Goal: Transaction & Acquisition: Download file/media

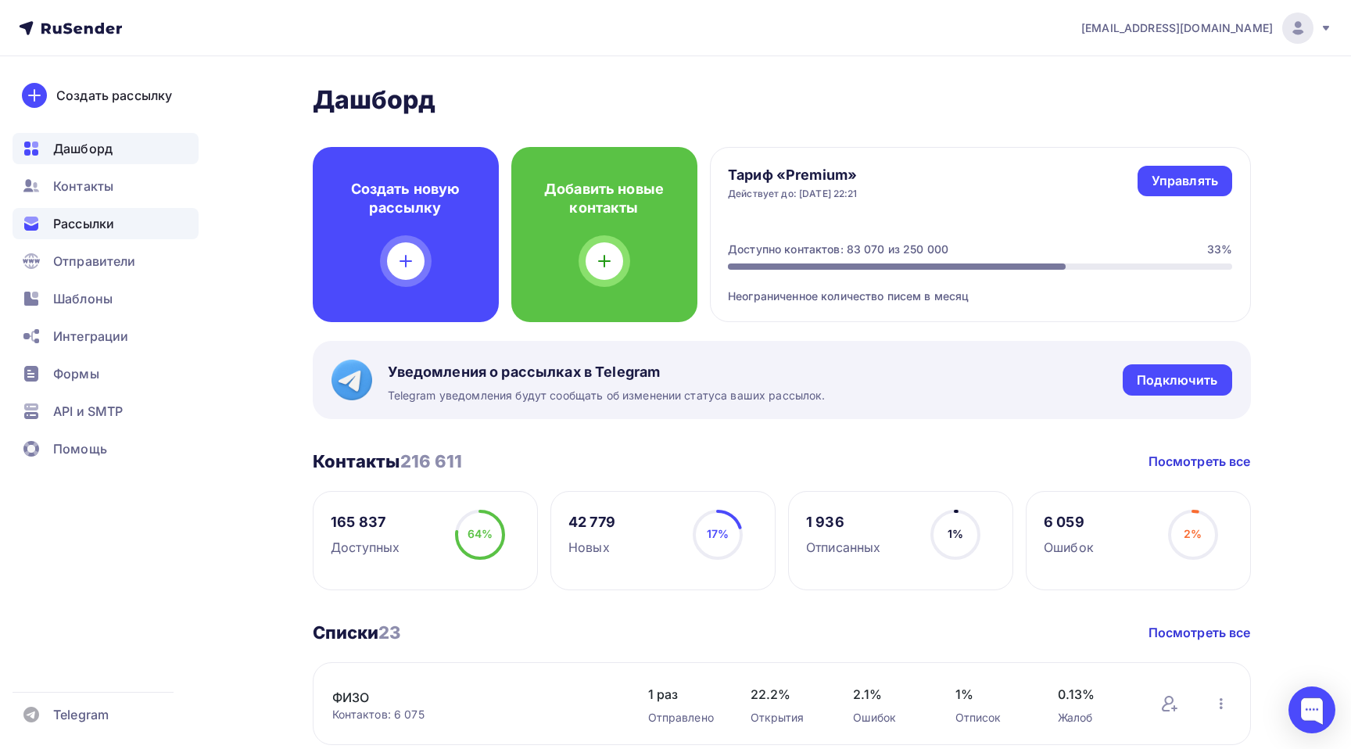
click at [106, 224] on span "Рассылки" at bounding box center [83, 223] width 61 height 19
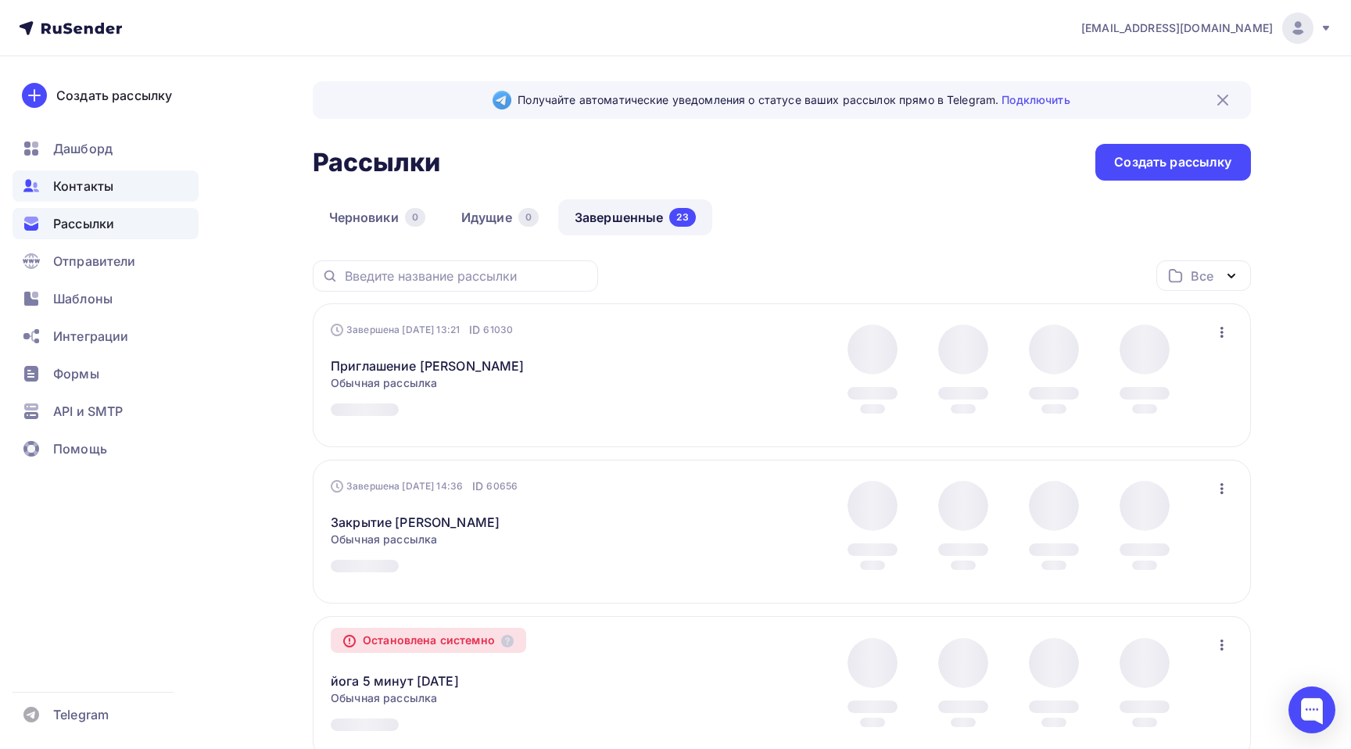
click at [93, 182] on span "Контакты" at bounding box center [83, 186] width 60 height 19
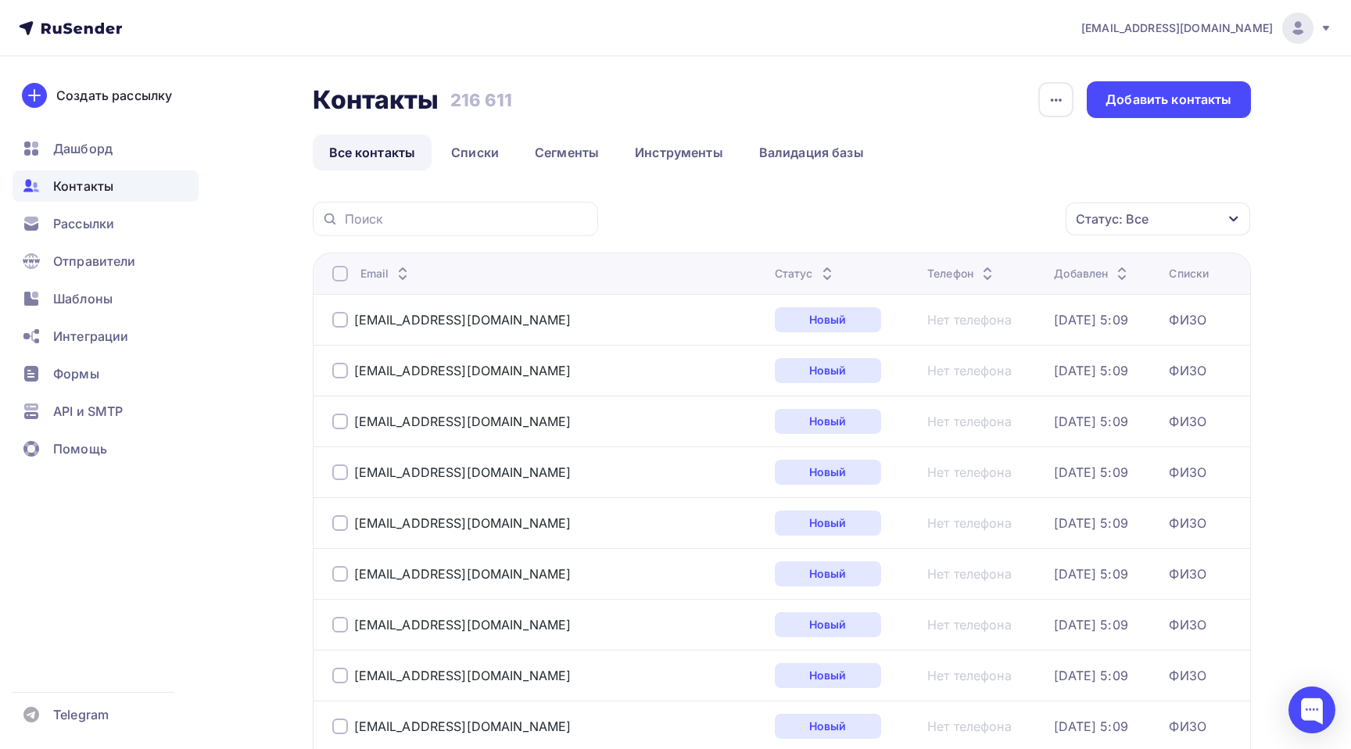
click at [1189, 227] on div "Статус: Все" at bounding box center [1157, 218] width 184 height 33
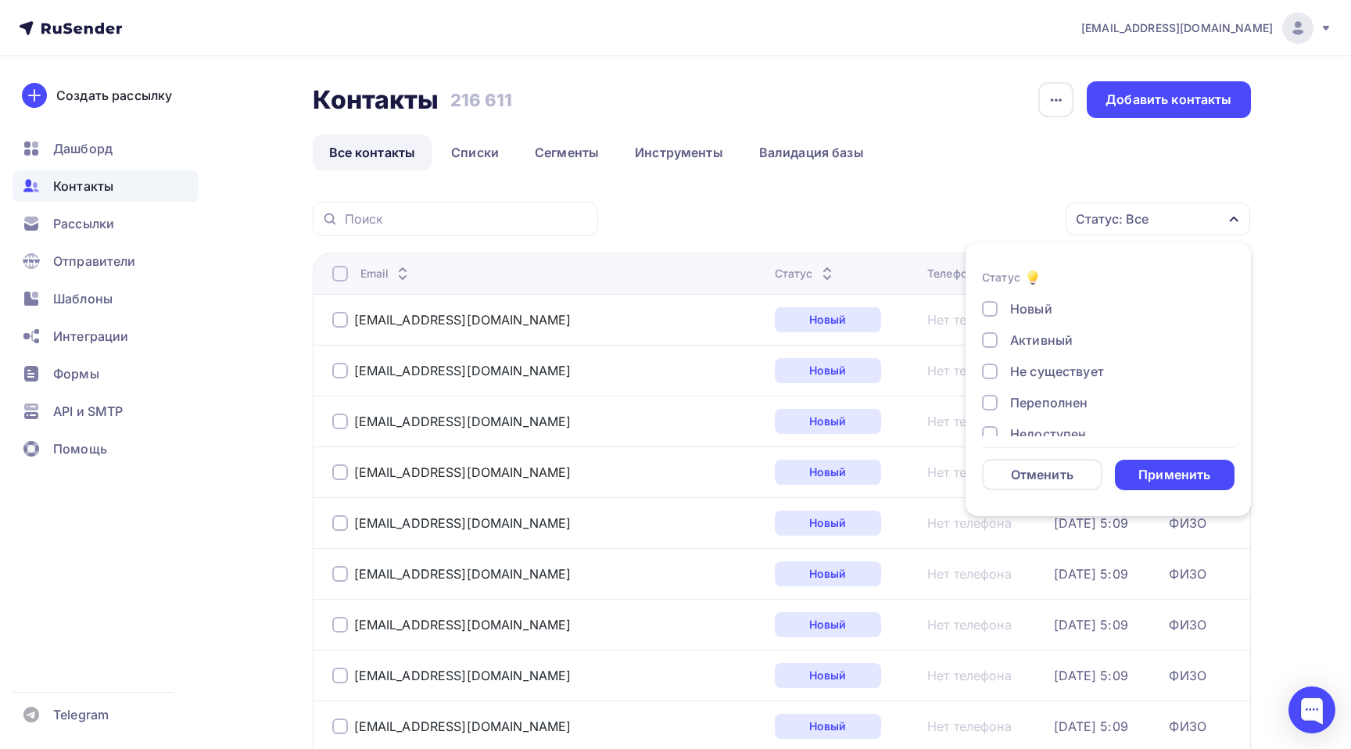
scroll to position [16, 0]
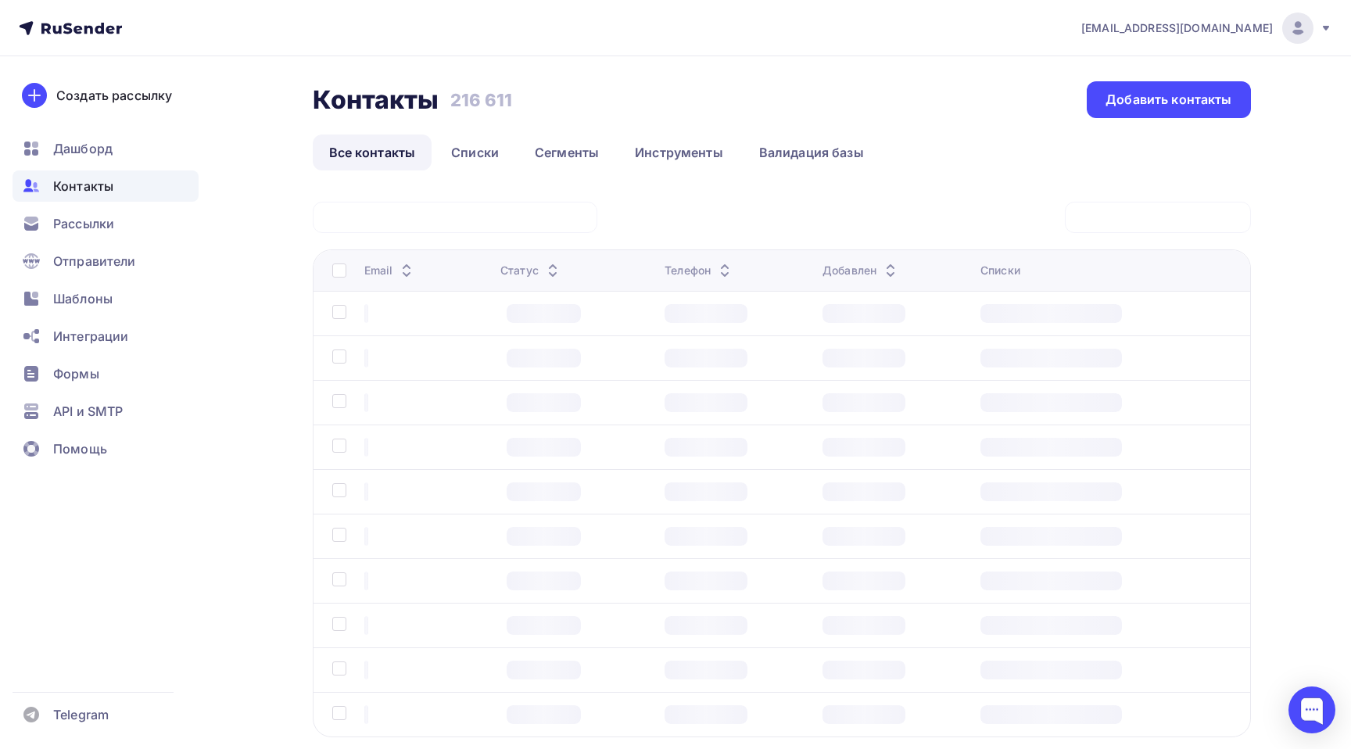
click at [1065, 95] on div "Контакты Контакты 216 611 216 611 Добавить контакты" at bounding box center [782, 99] width 938 height 37
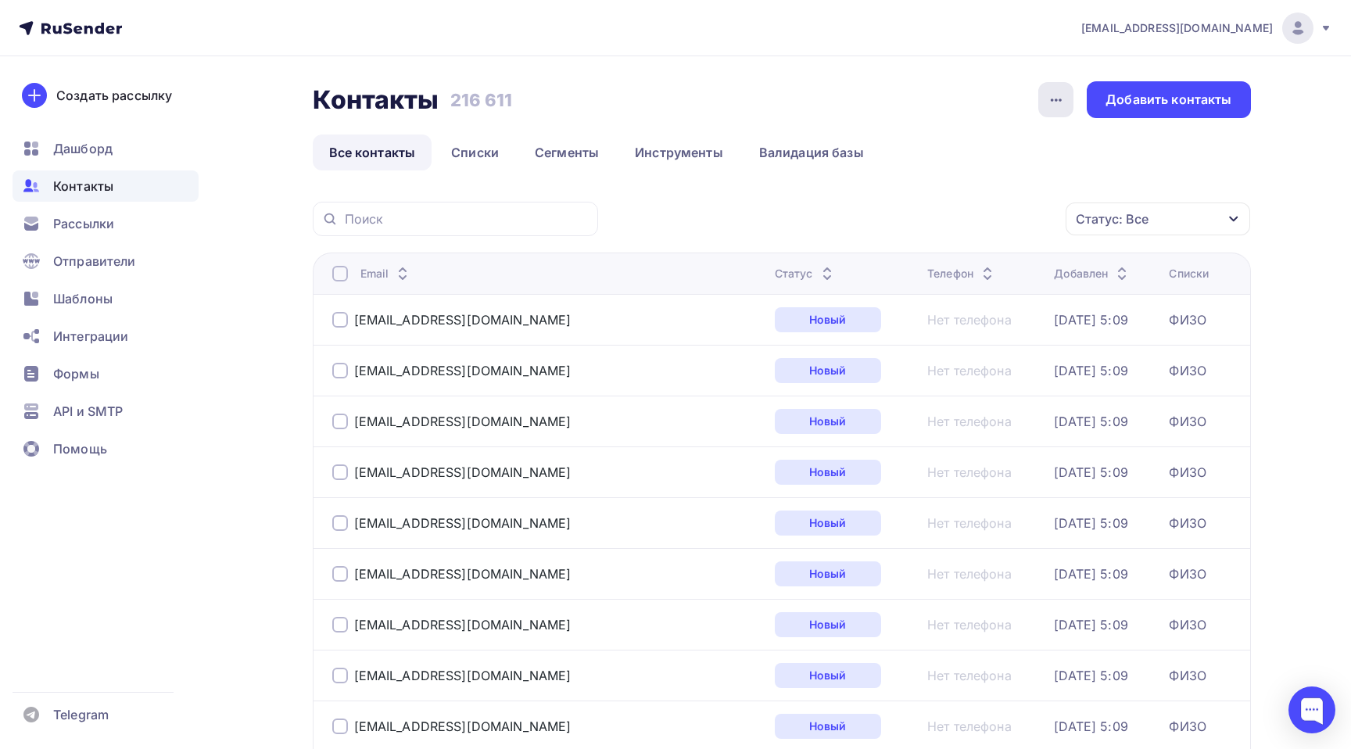
click at [1065, 98] on icon "button" at bounding box center [1056, 100] width 19 height 19
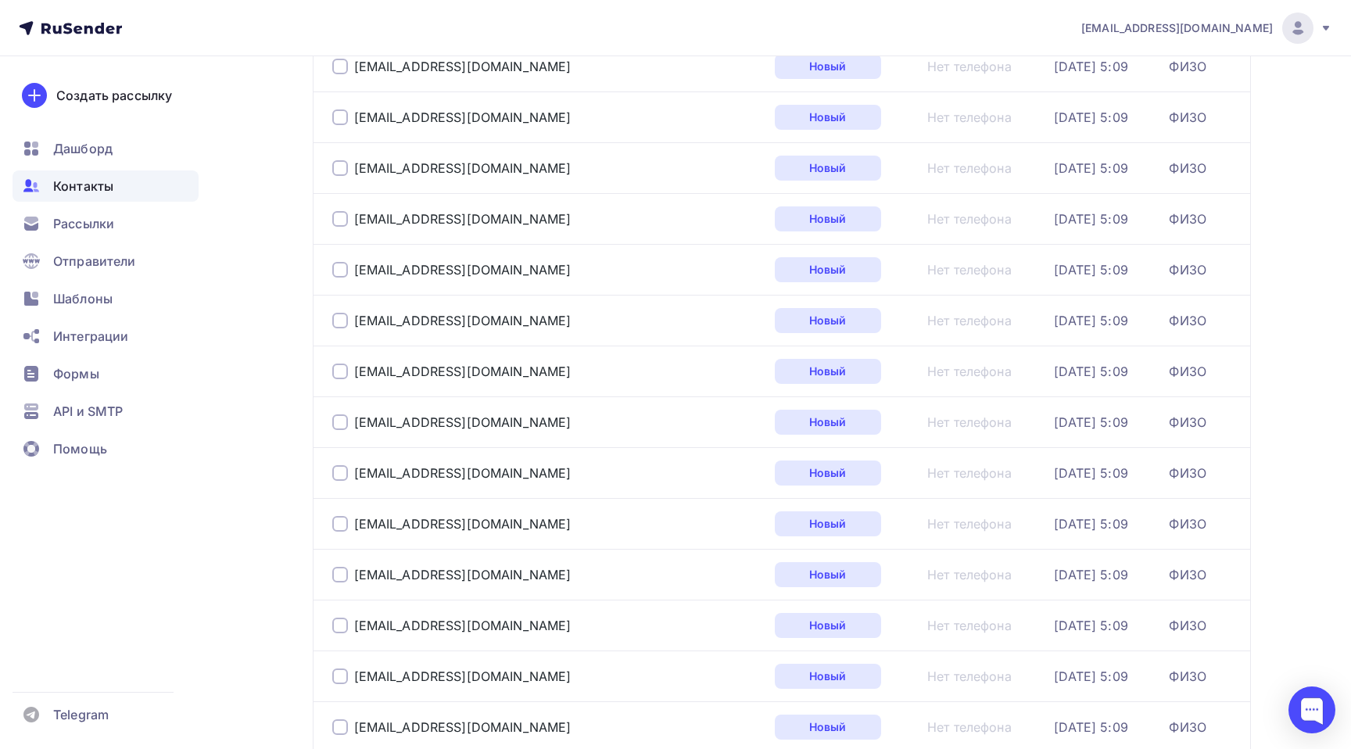
scroll to position [0, 0]
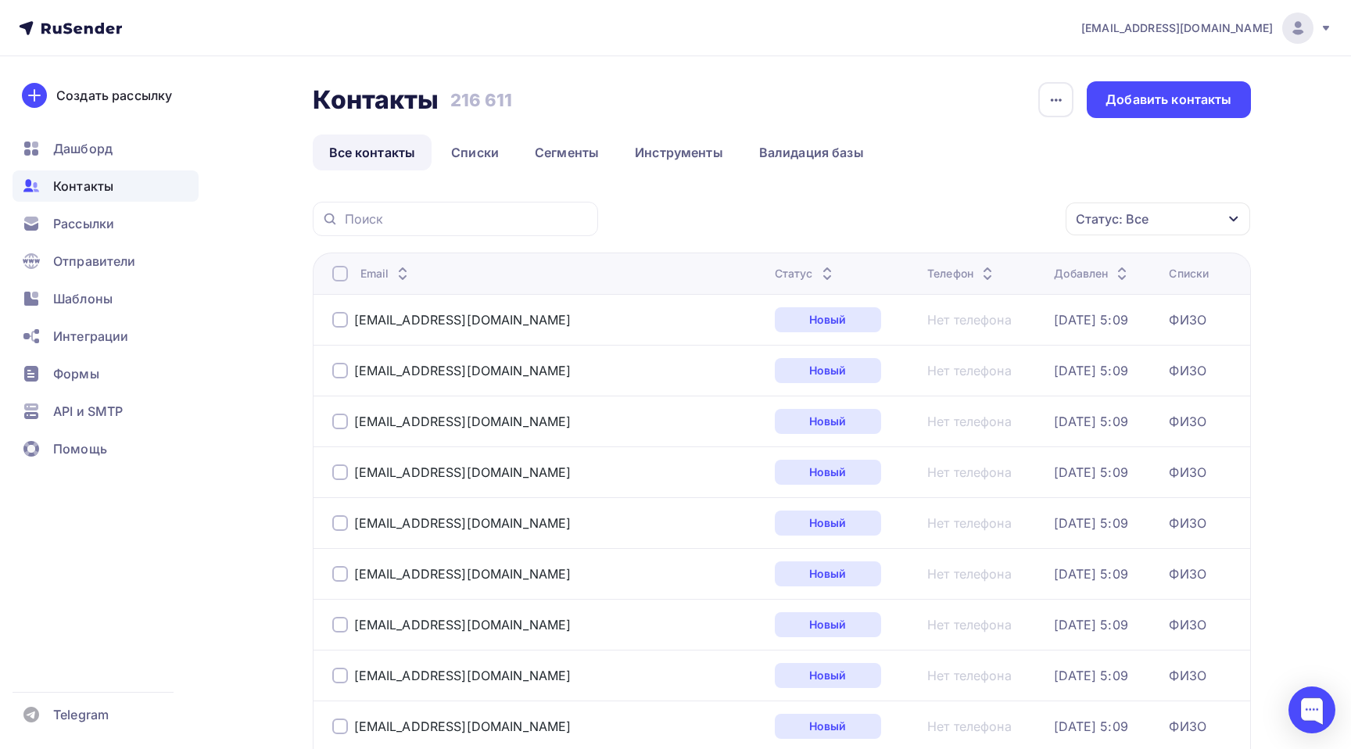
click at [1227, 221] on icon "button" at bounding box center [1233, 219] width 13 height 13
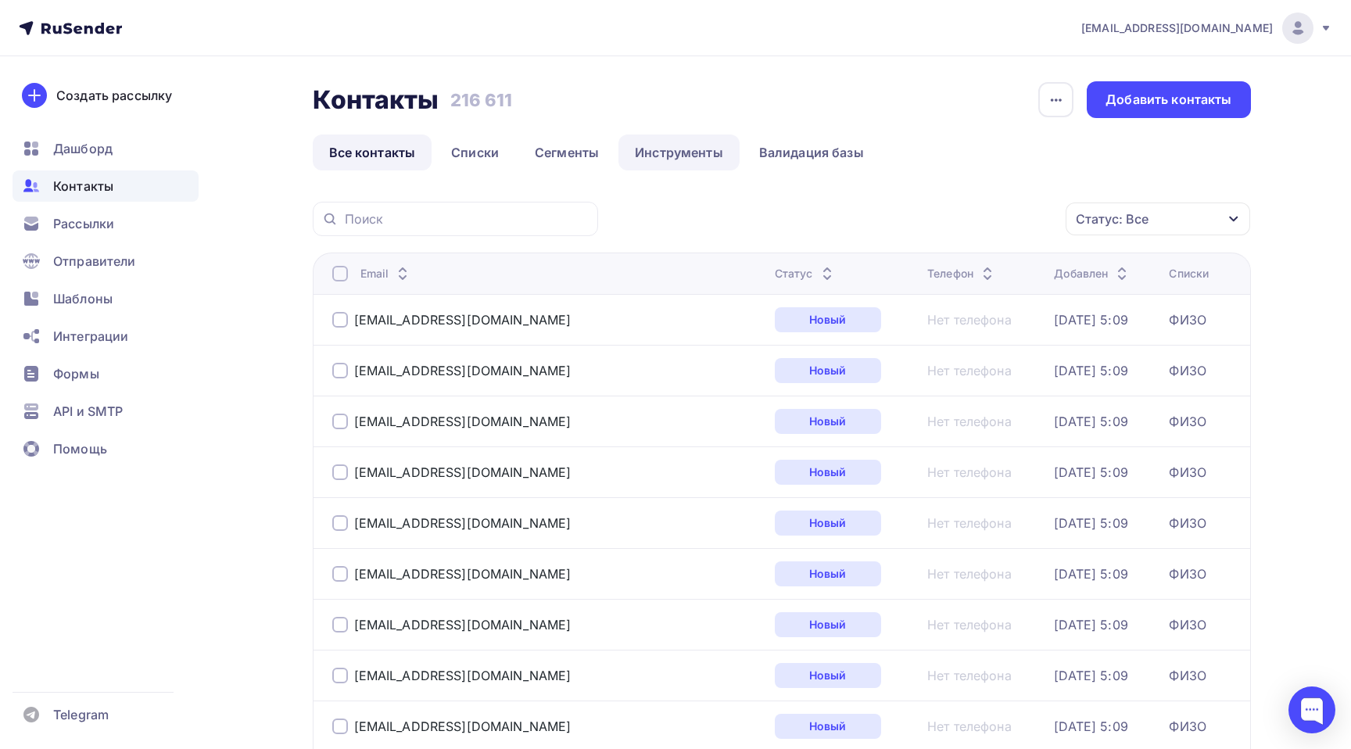
click at [657, 145] on link "Инструменты" at bounding box center [678, 152] width 121 height 36
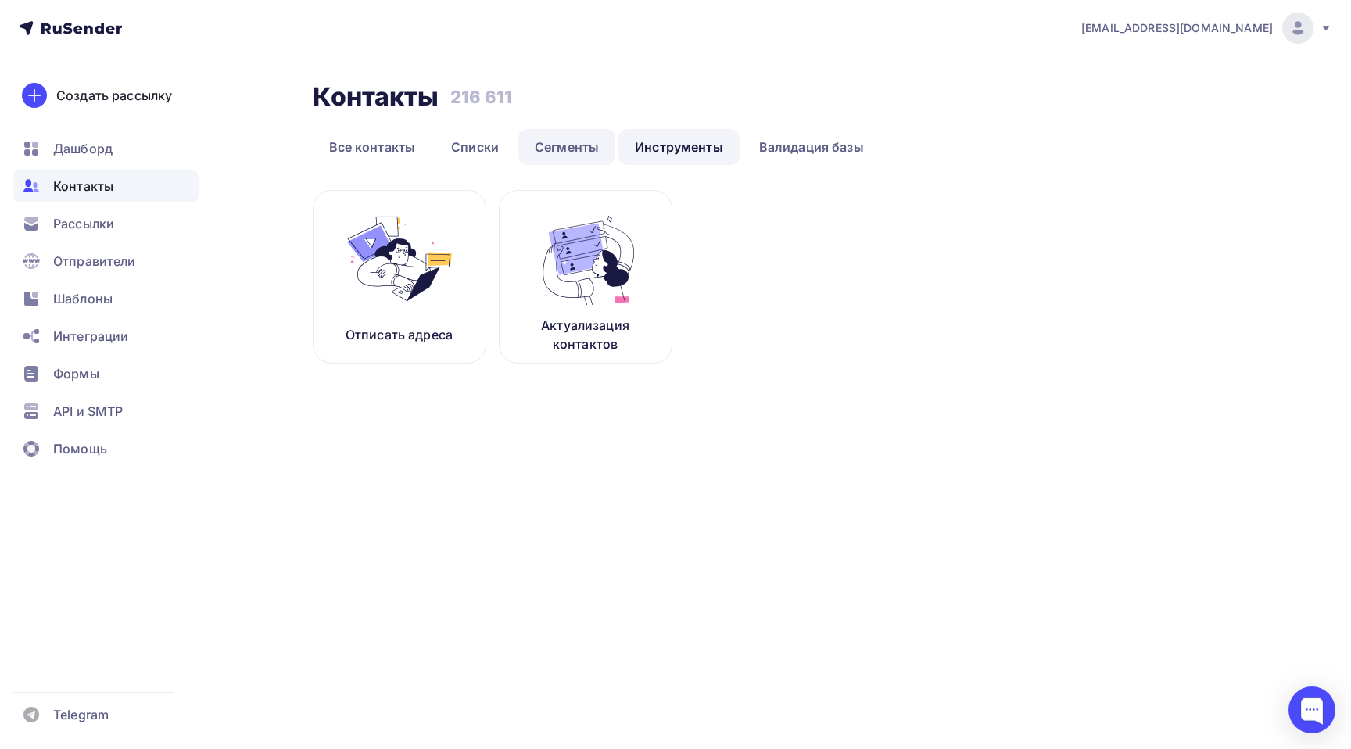
click at [564, 152] on link "Сегменты" at bounding box center [566, 147] width 97 height 36
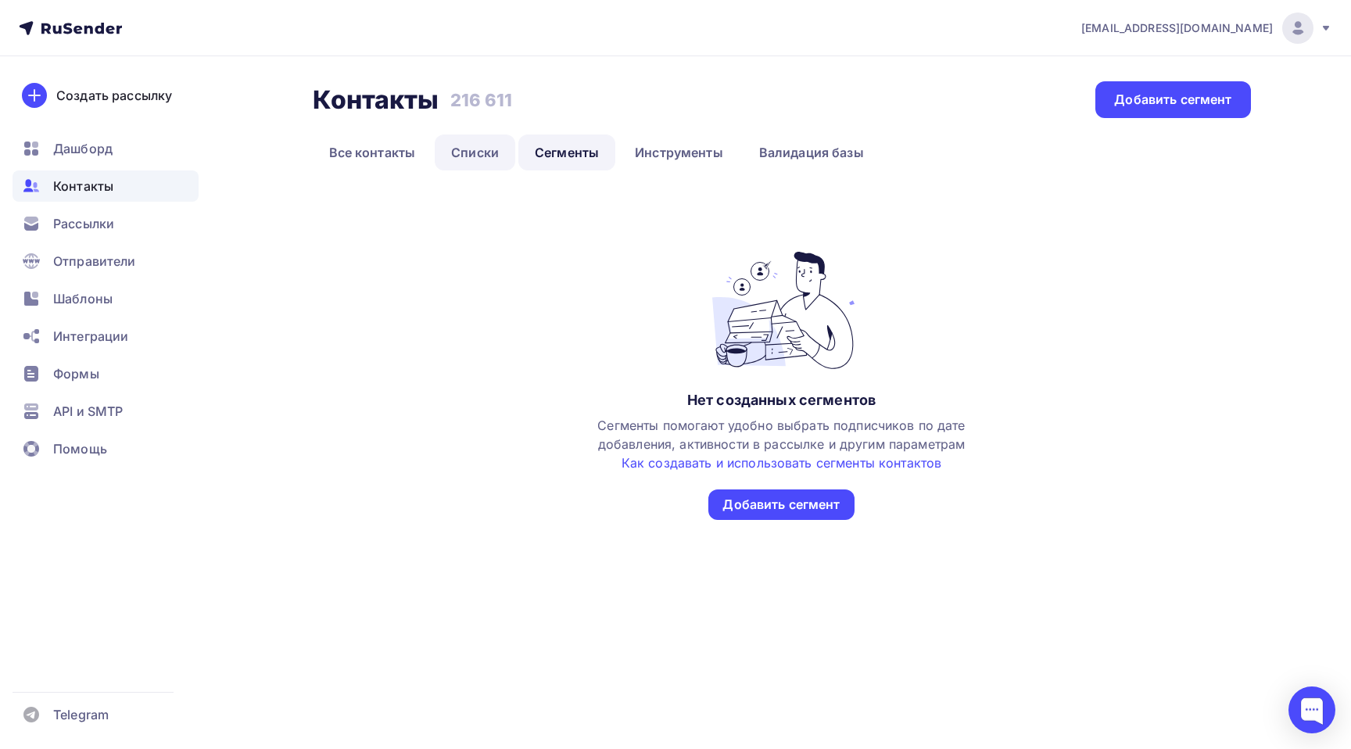
click at [482, 157] on link "Списки" at bounding box center [475, 152] width 81 height 36
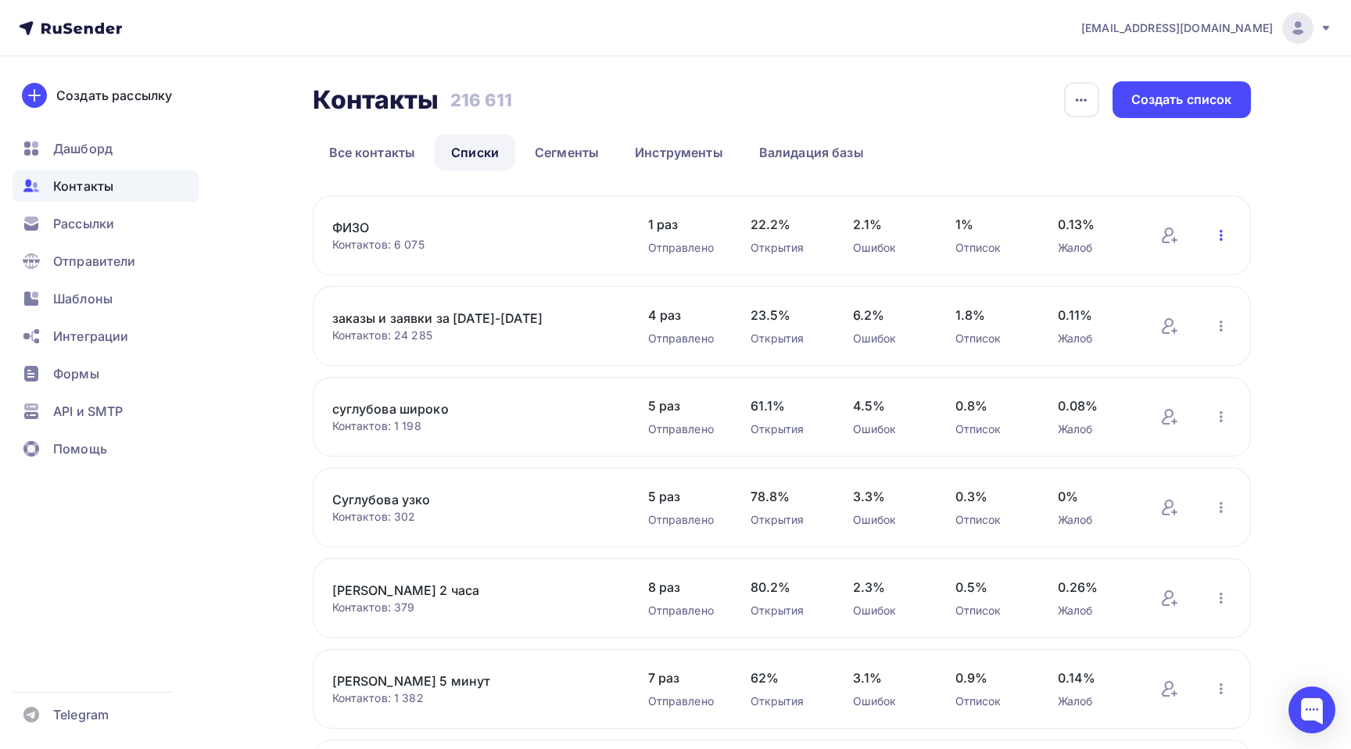
click at [1218, 235] on icon "button" at bounding box center [1221, 235] width 19 height 19
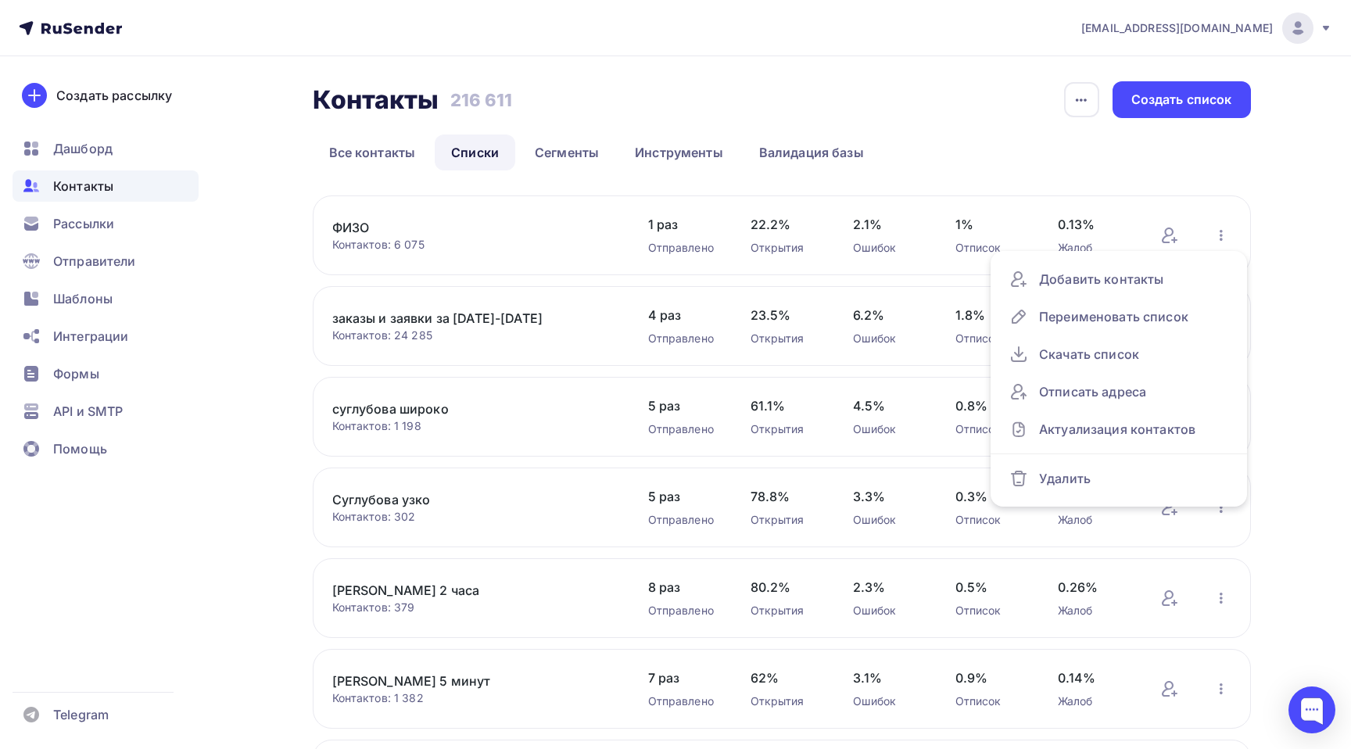
click at [1322, 224] on div "[EMAIL_ADDRESS][DOMAIN_NAME] Аккаунт Тарифы Выйти Создать рассылку [GEOGRAPHIC_…" at bounding box center [675, 606] width 1351 height 1212
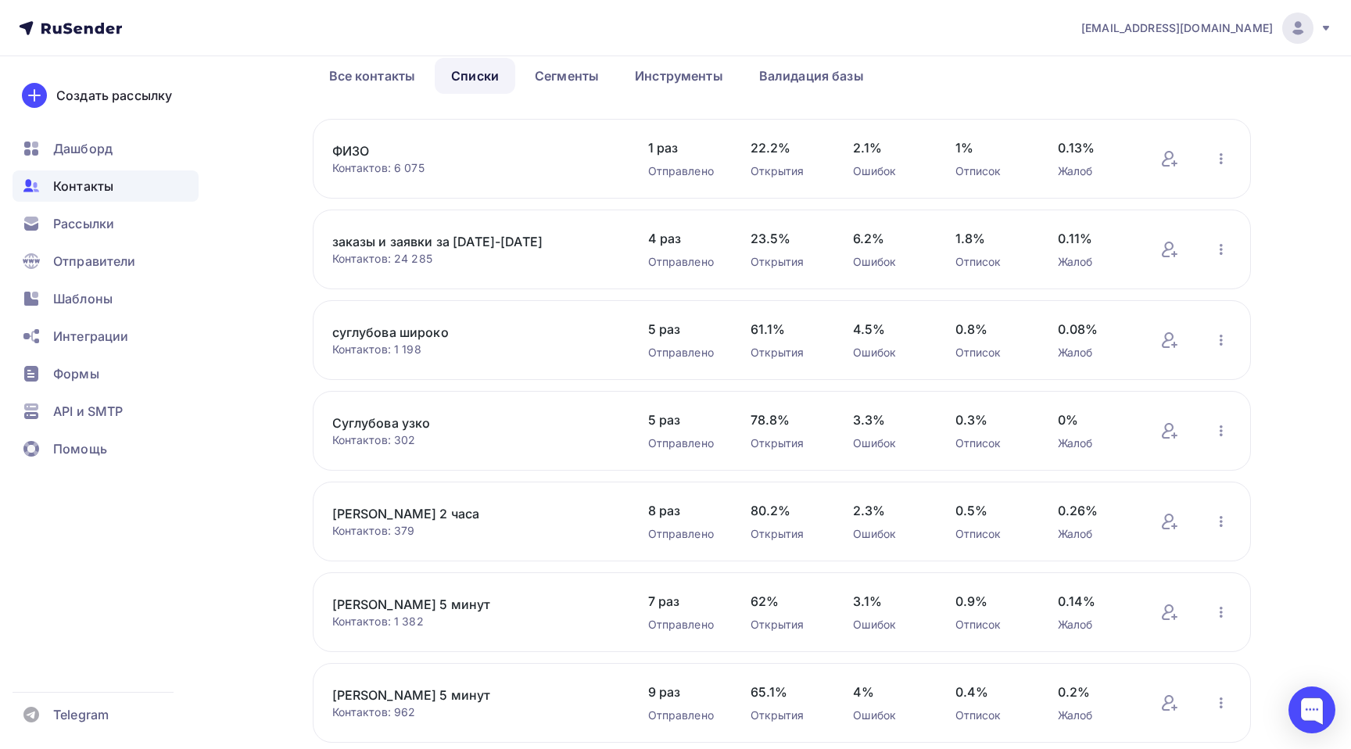
scroll to position [85, 0]
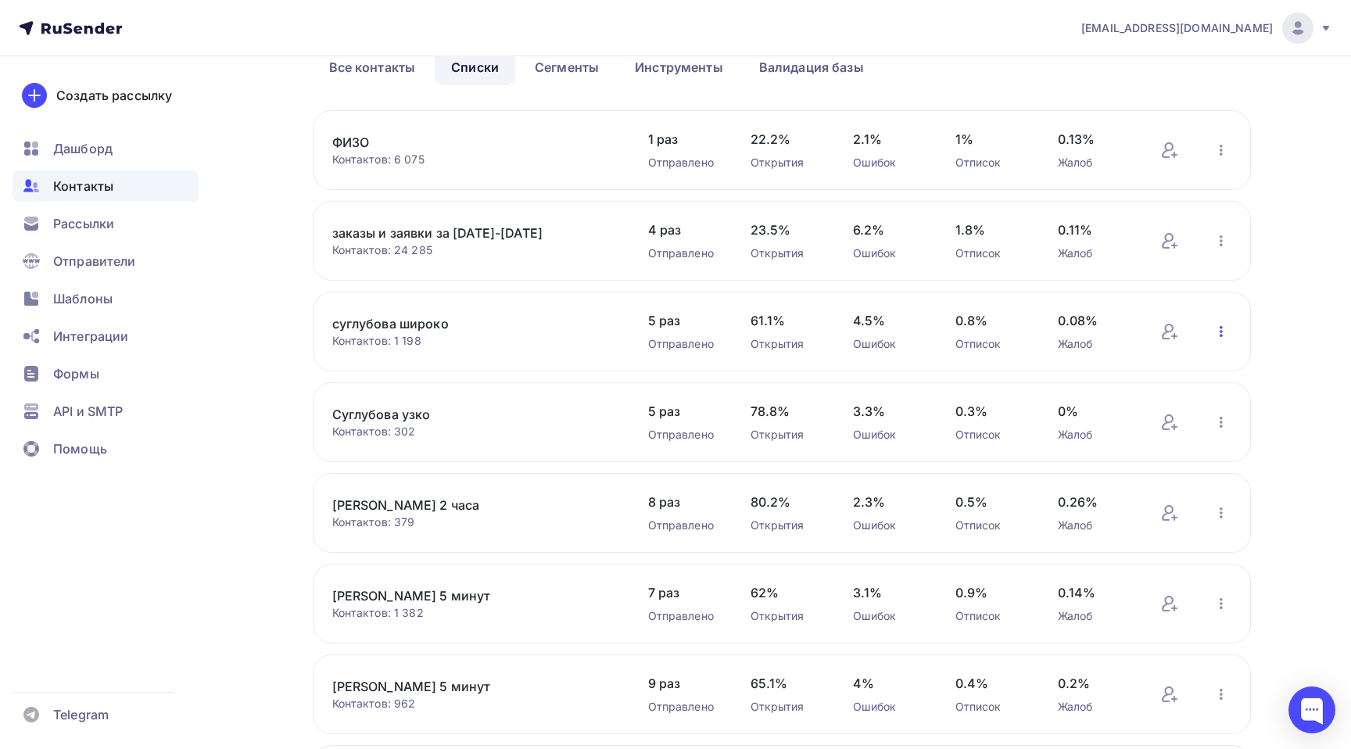
click at [1217, 335] on icon "button" at bounding box center [1221, 331] width 19 height 19
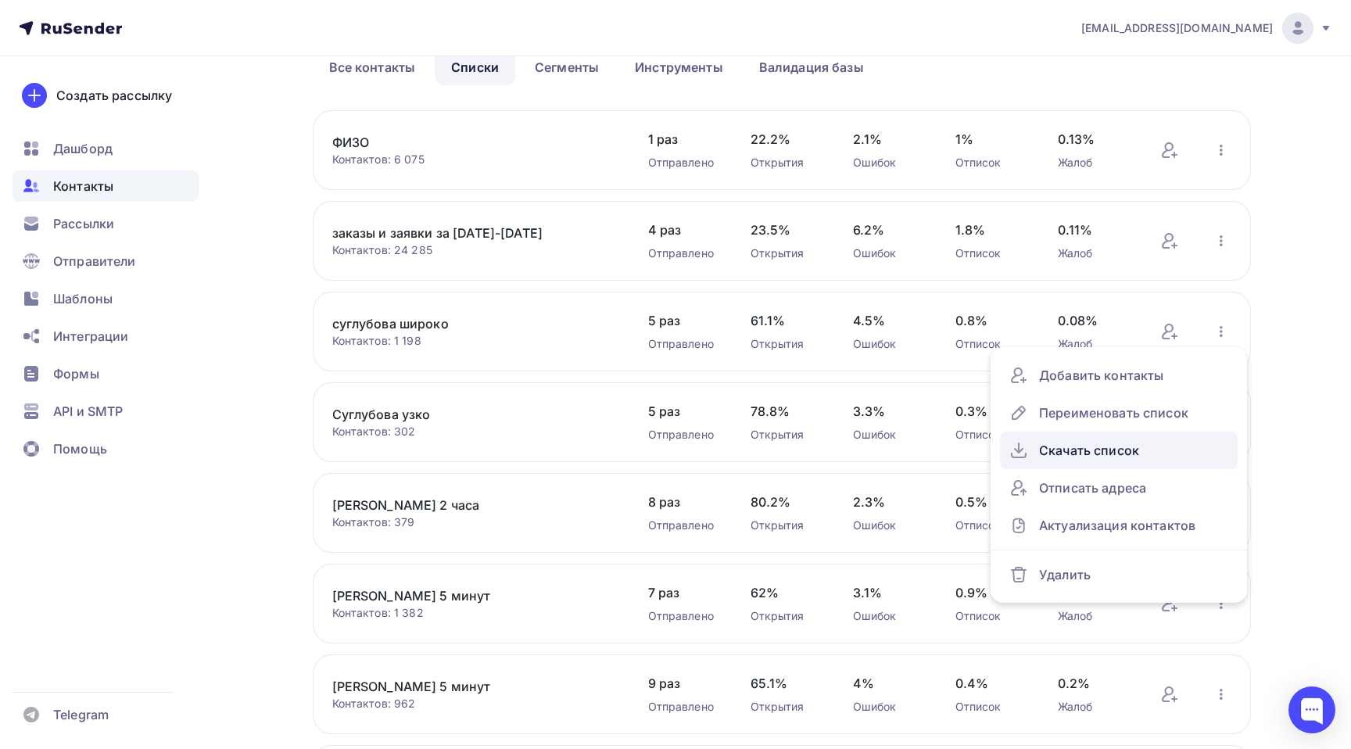
click at [1133, 453] on div "Скачать список" at bounding box center [1118, 450] width 219 height 25
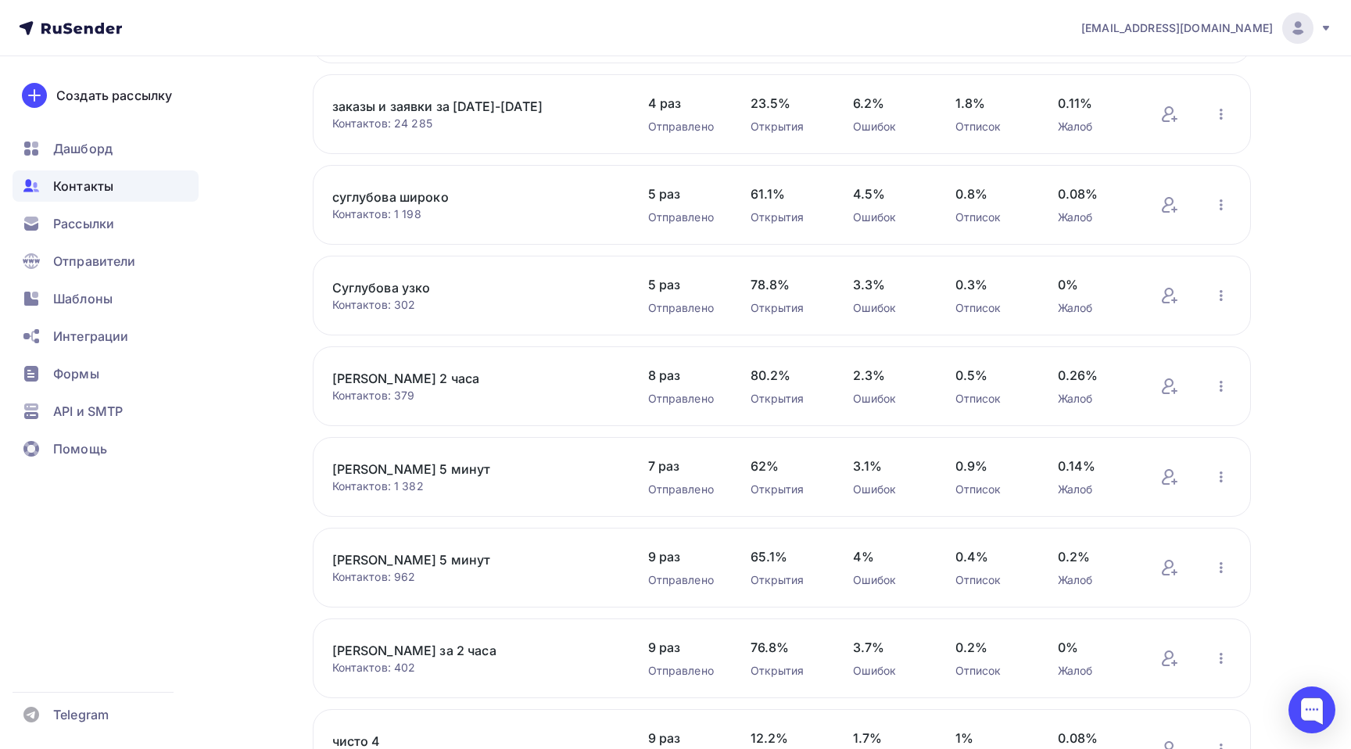
scroll to position [231, 0]
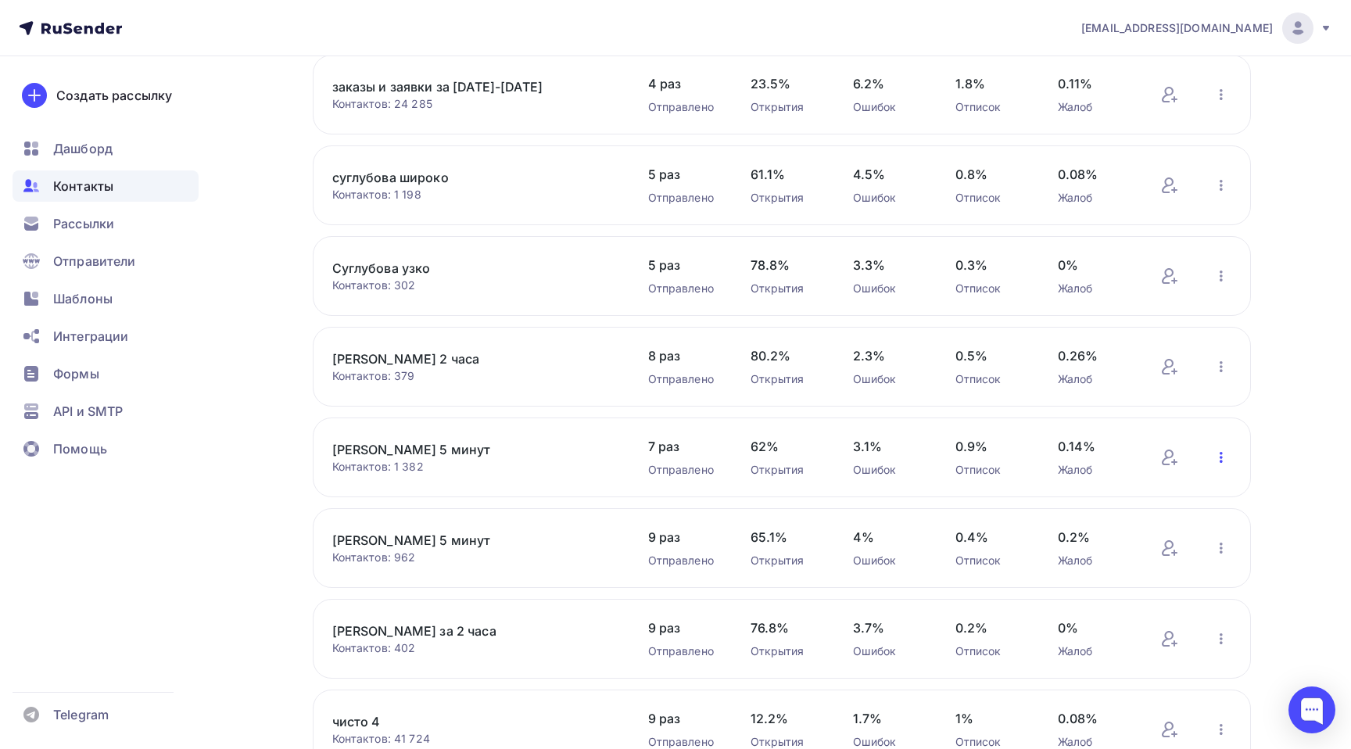
click at [1224, 462] on icon "button" at bounding box center [1221, 457] width 19 height 19
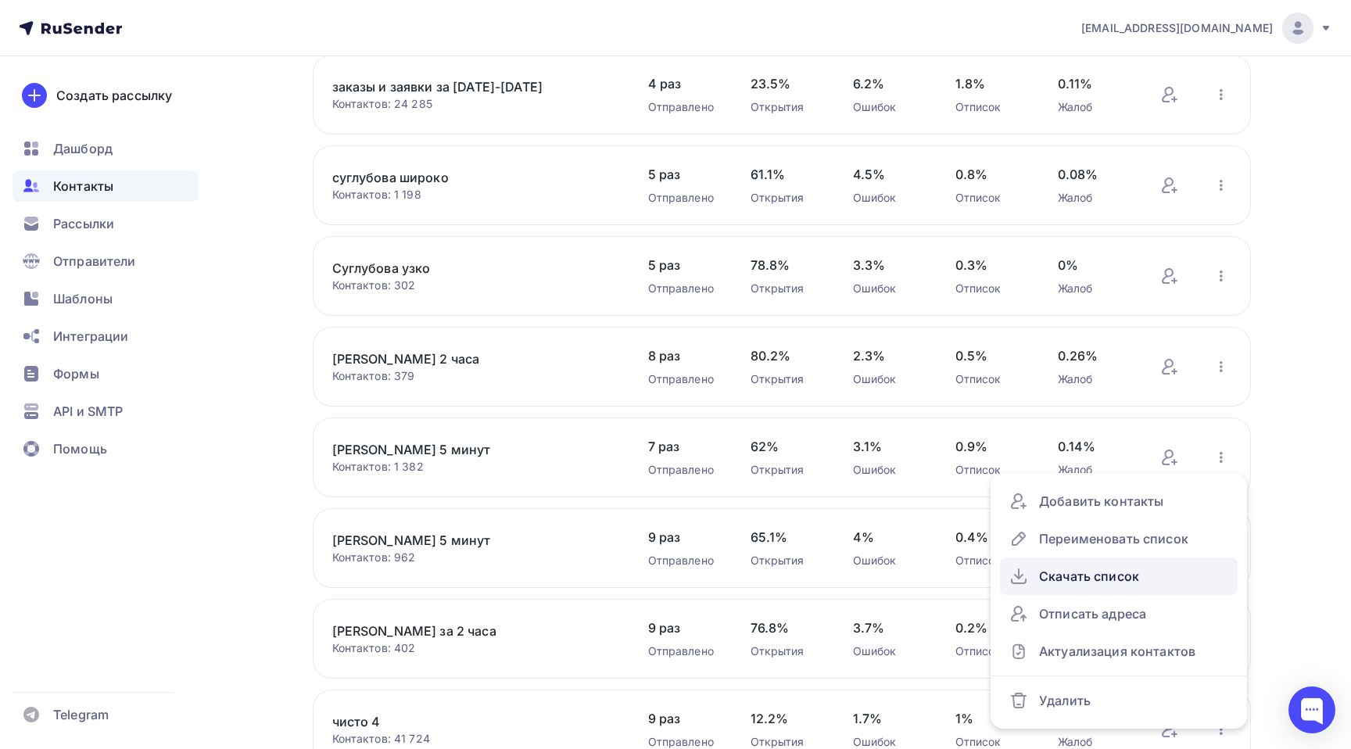
click at [1108, 585] on div "Скачать список" at bounding box center [1118, 576] width 219 height 25
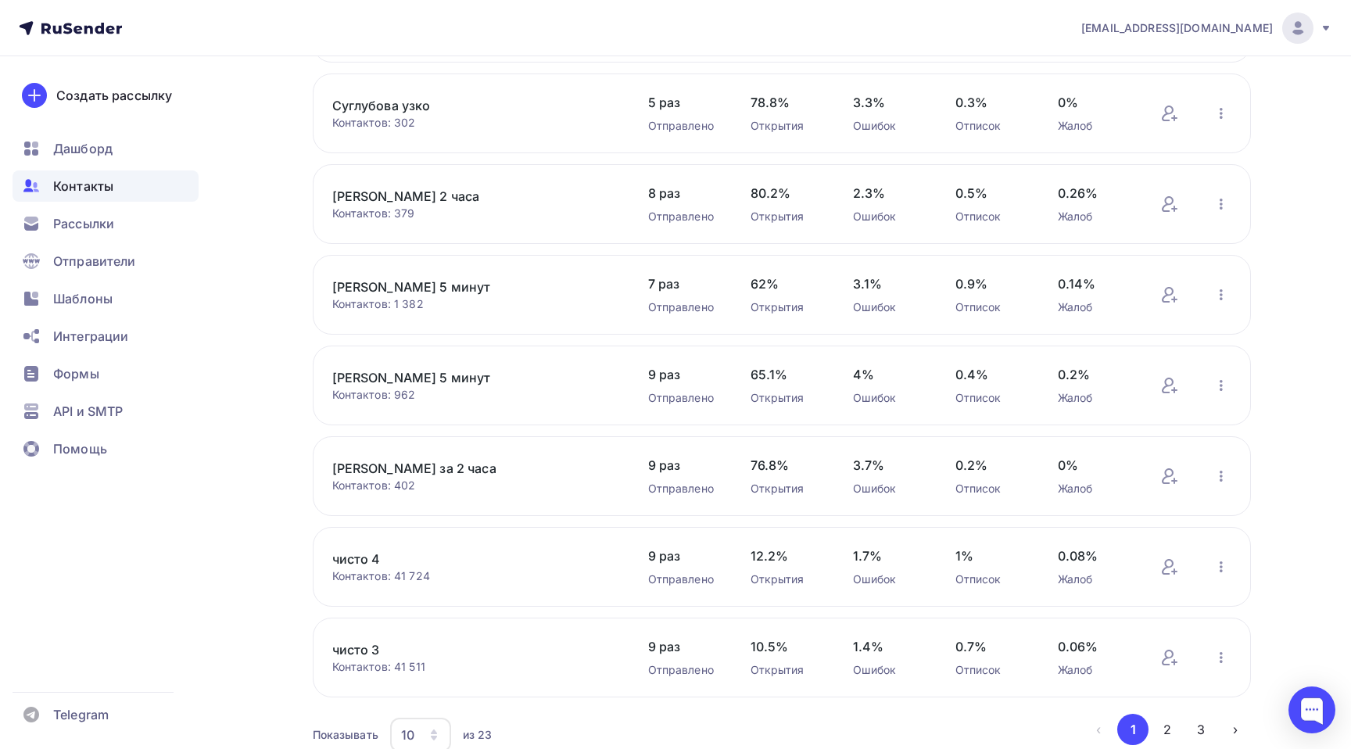
scroll to position [411, 0]
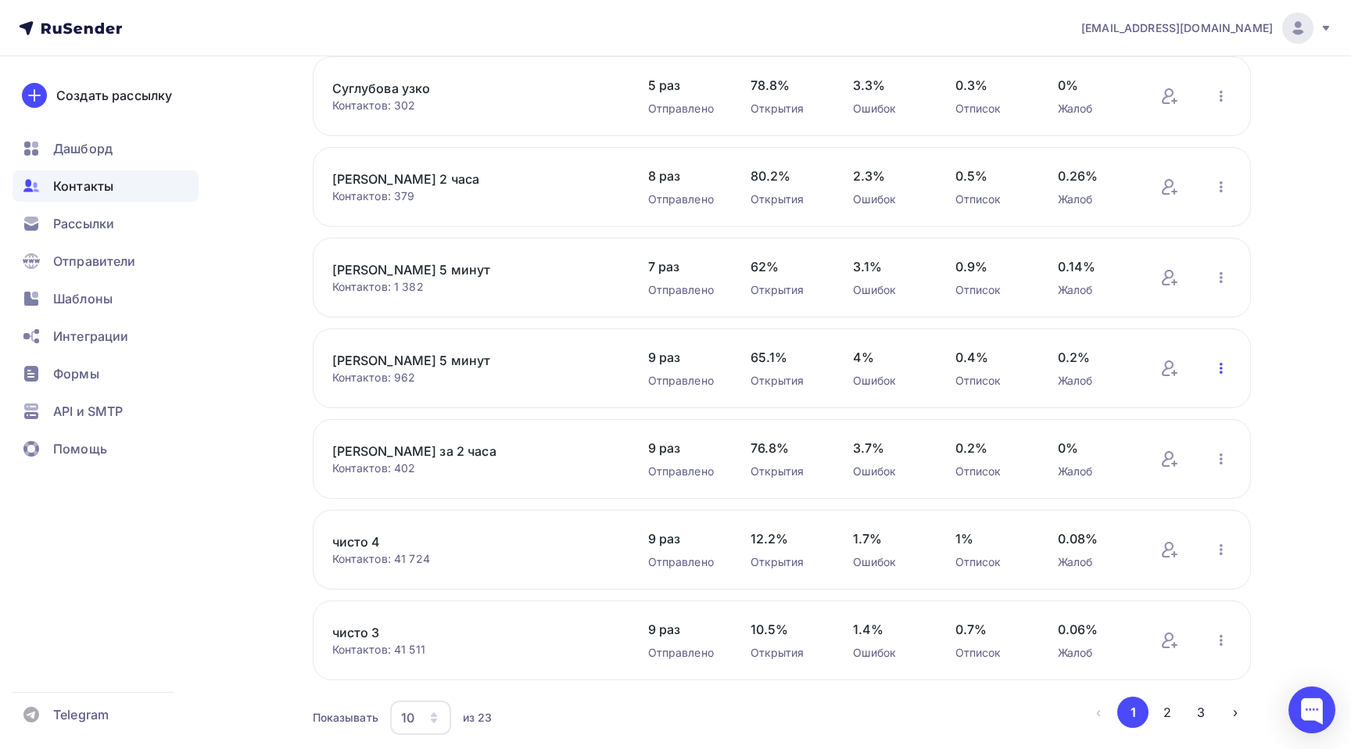
click at [1224, 371] on icon "button" at bounding box center [1221, 368] width 19 height 19
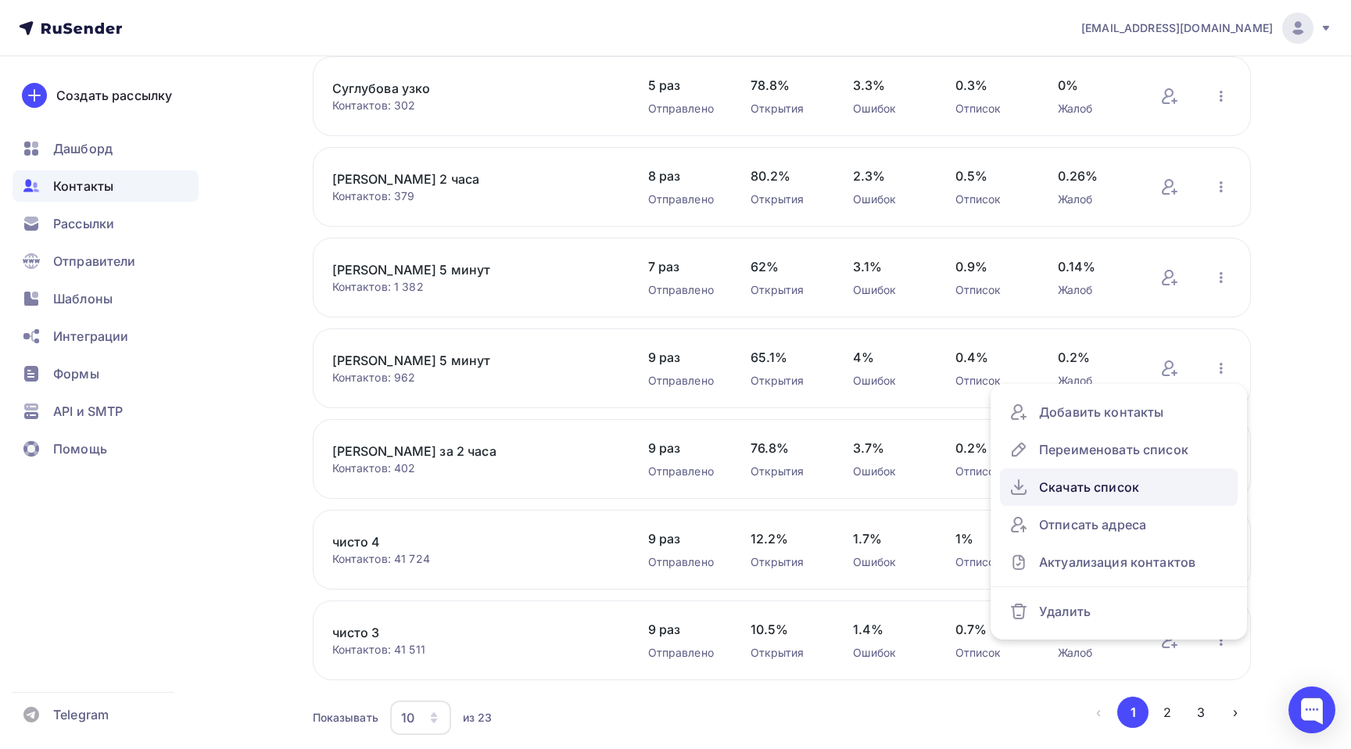
click at [1139, 495] on div "Скачать список" at bounding box center [1118, 486] width 219 height 25
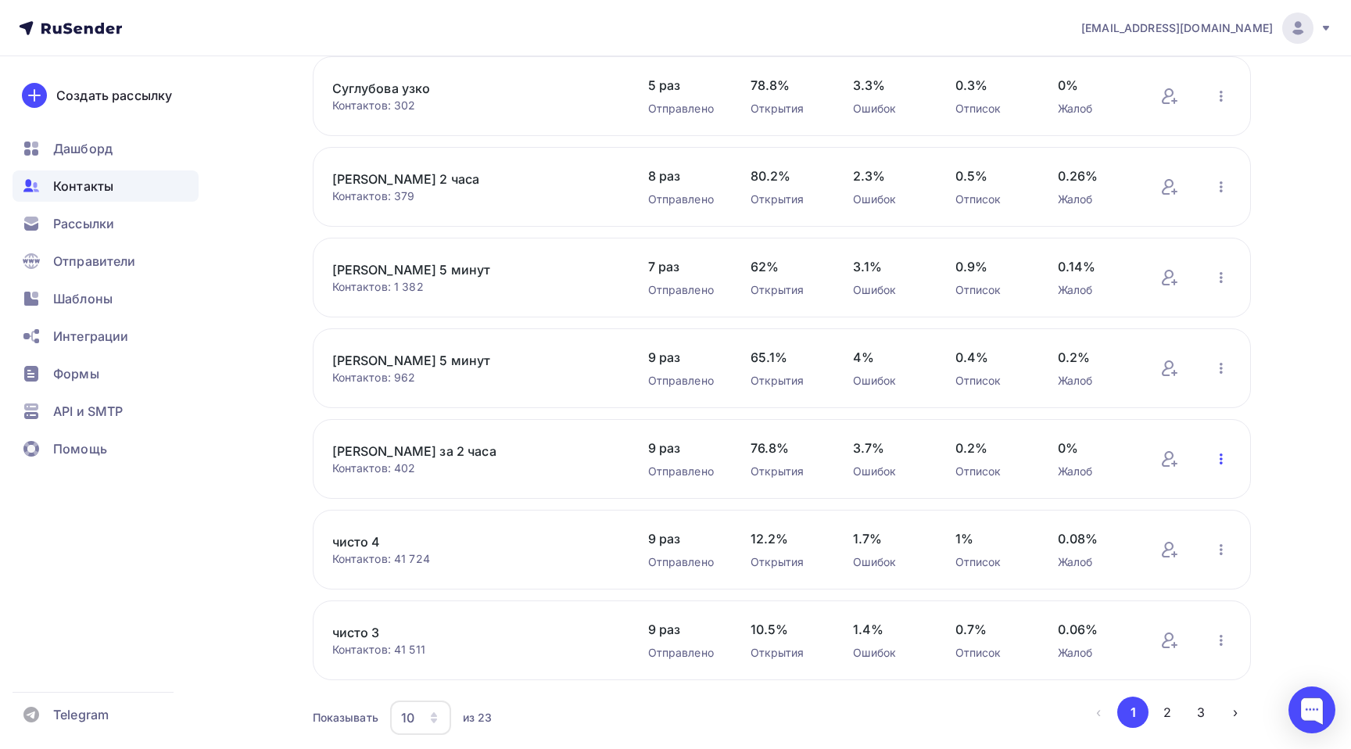
scroll to position [471, 0]
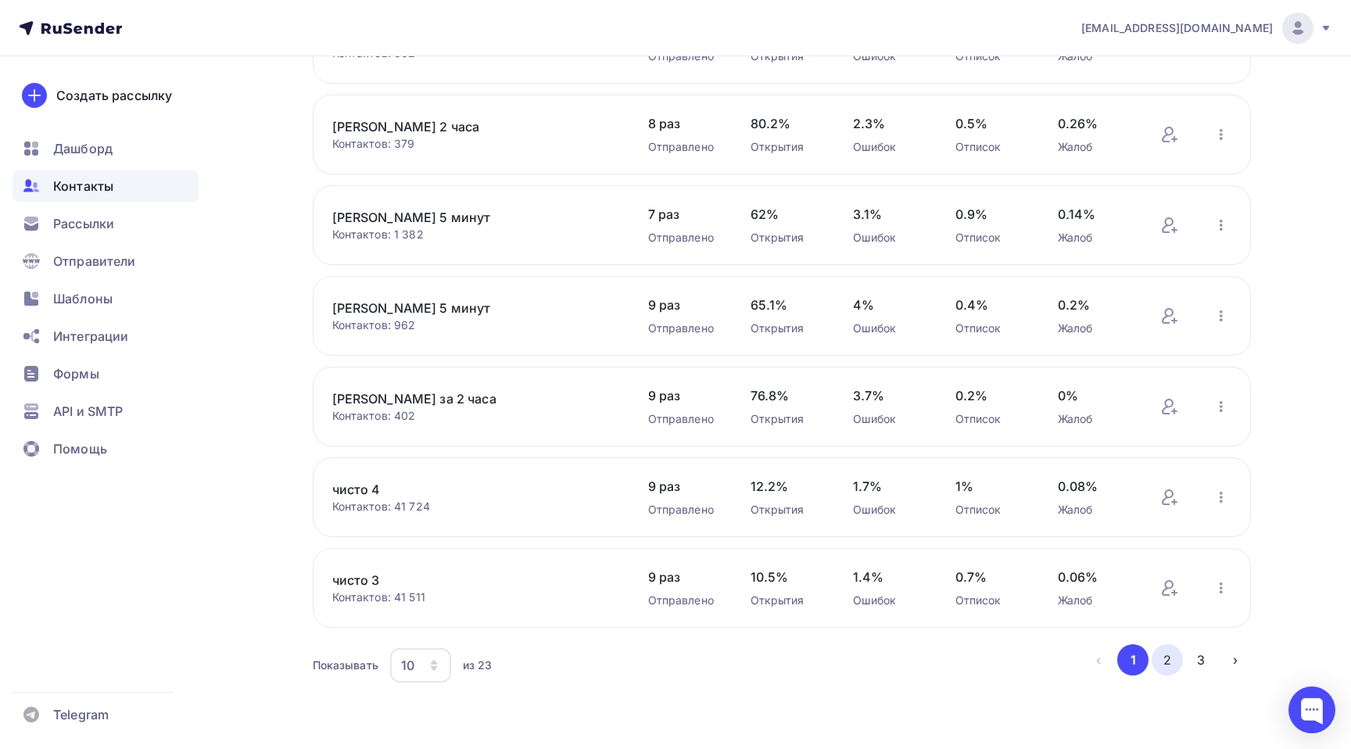
click at [1165, 661] on button "2" at bounding box center [1166, 659] width 31 height 31
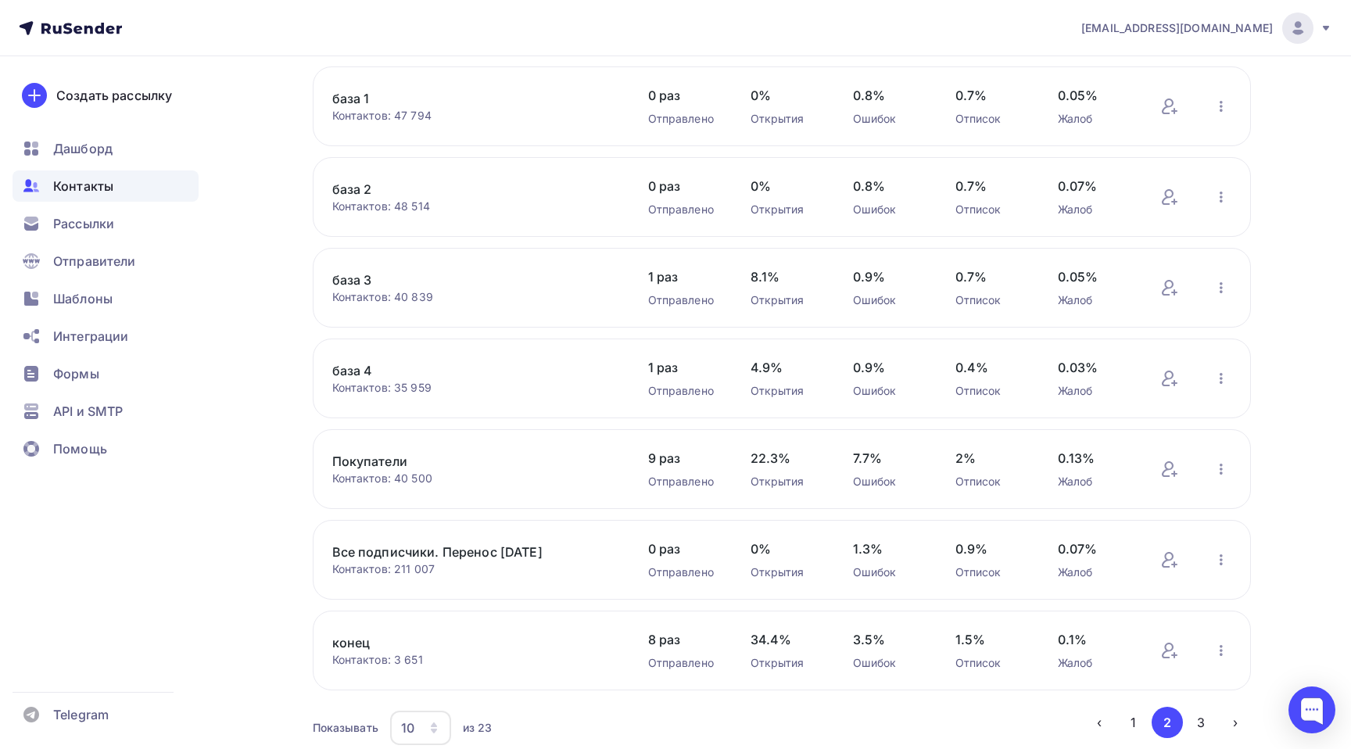
scroll to position [484, 0]
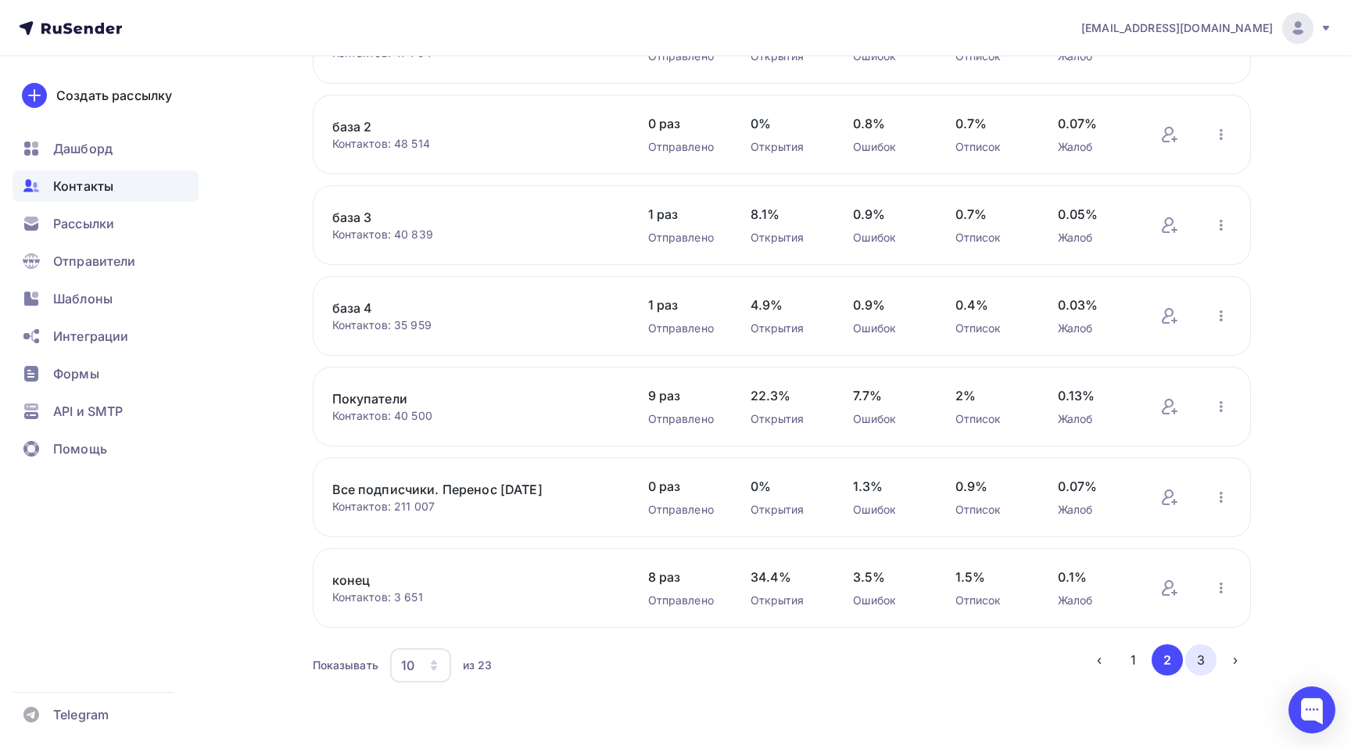
click at [1196, 662] on button "3" at bounding box center [1200, 659] width 31 height 31
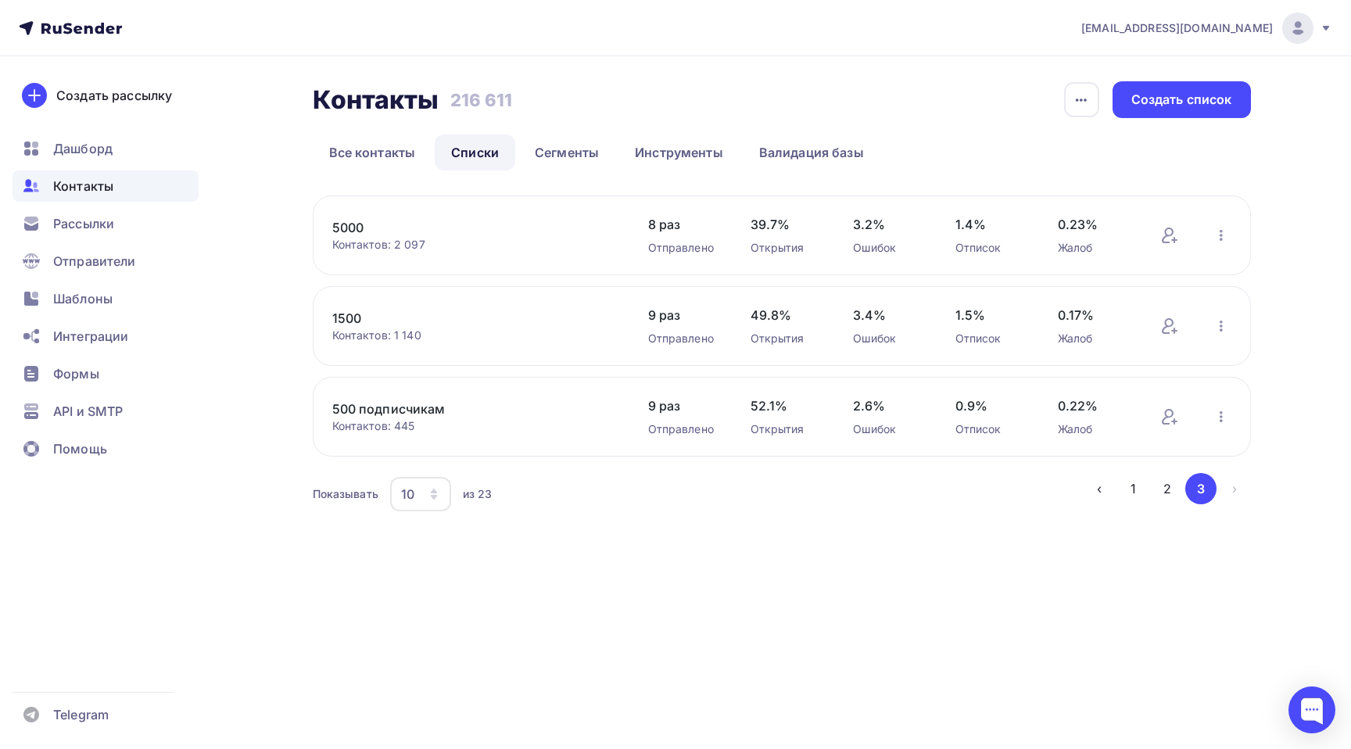
scroll to position [0, 0]
click at [91, 187] on span "Контакты" at bounding box center [83, 186] width 60 height 19
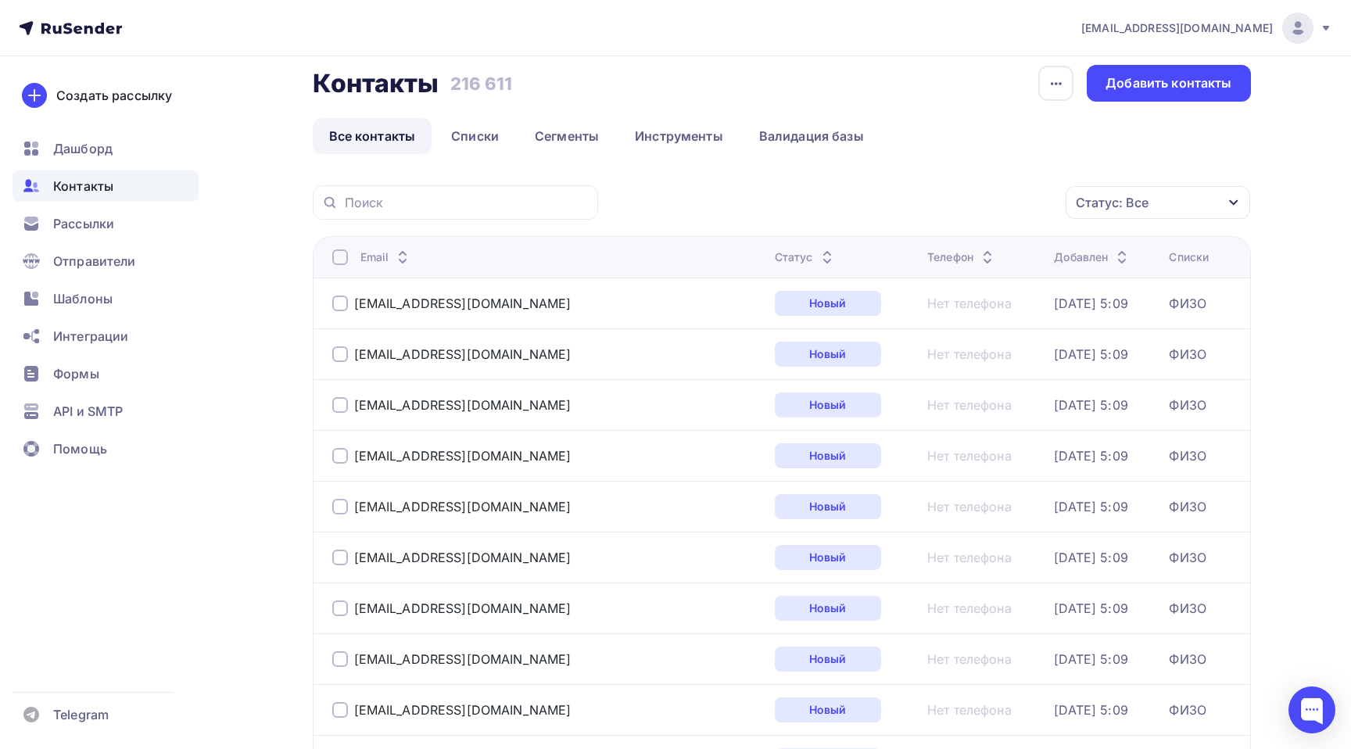
scroll to position [17, 0]
click at [330, 252] on th "Email" at bounding box center [541, 255] width 456 height 41
click at [337, 254] on div at bounding box center [340, 257] width 16 height 16
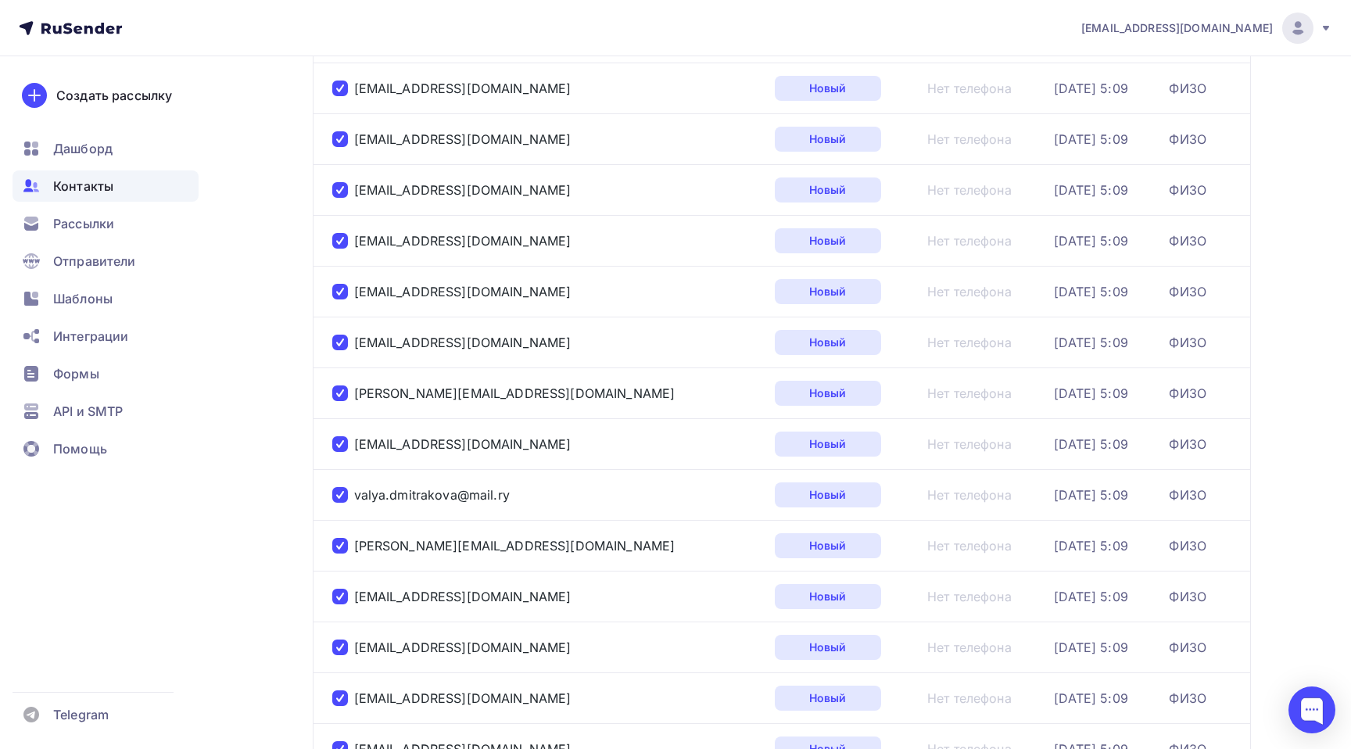
scroll to position [2246, 0]
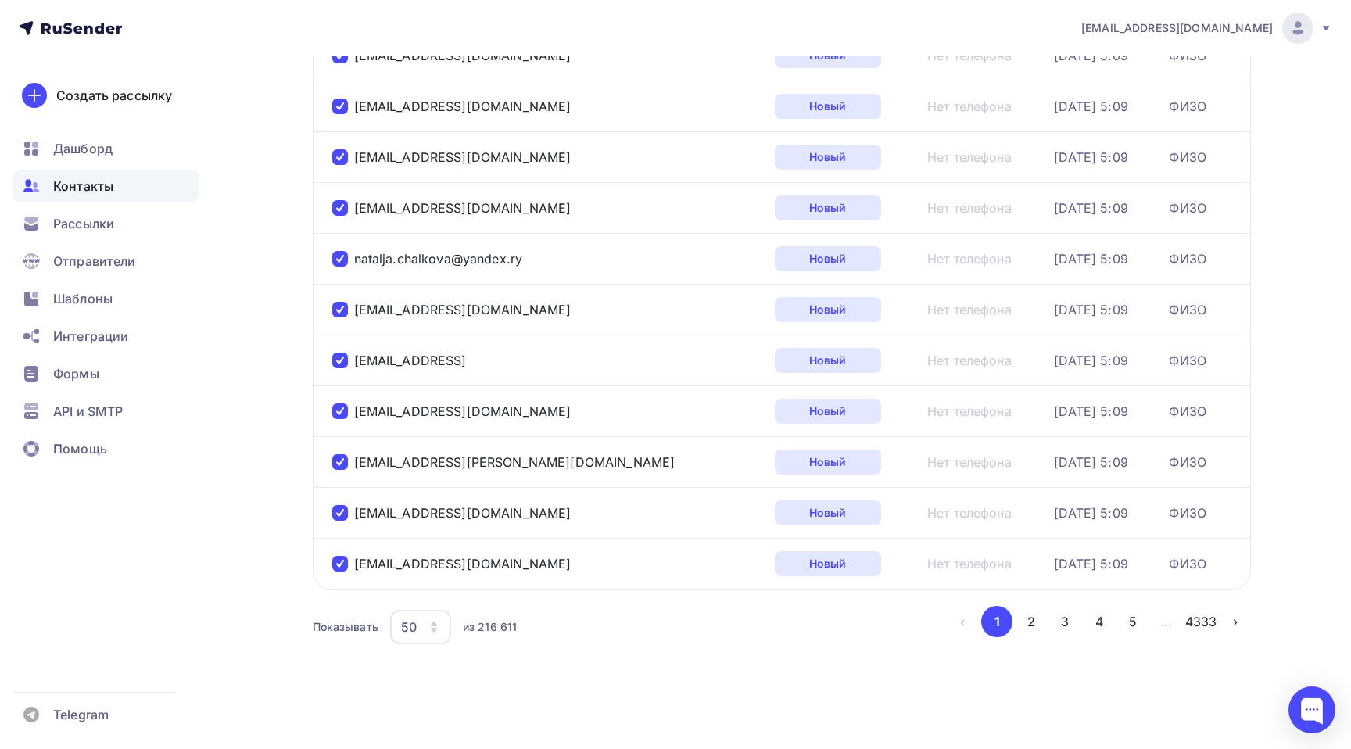
click at [431, 626] on icon "button" at bounding box center [434, 627] width 13 height 13
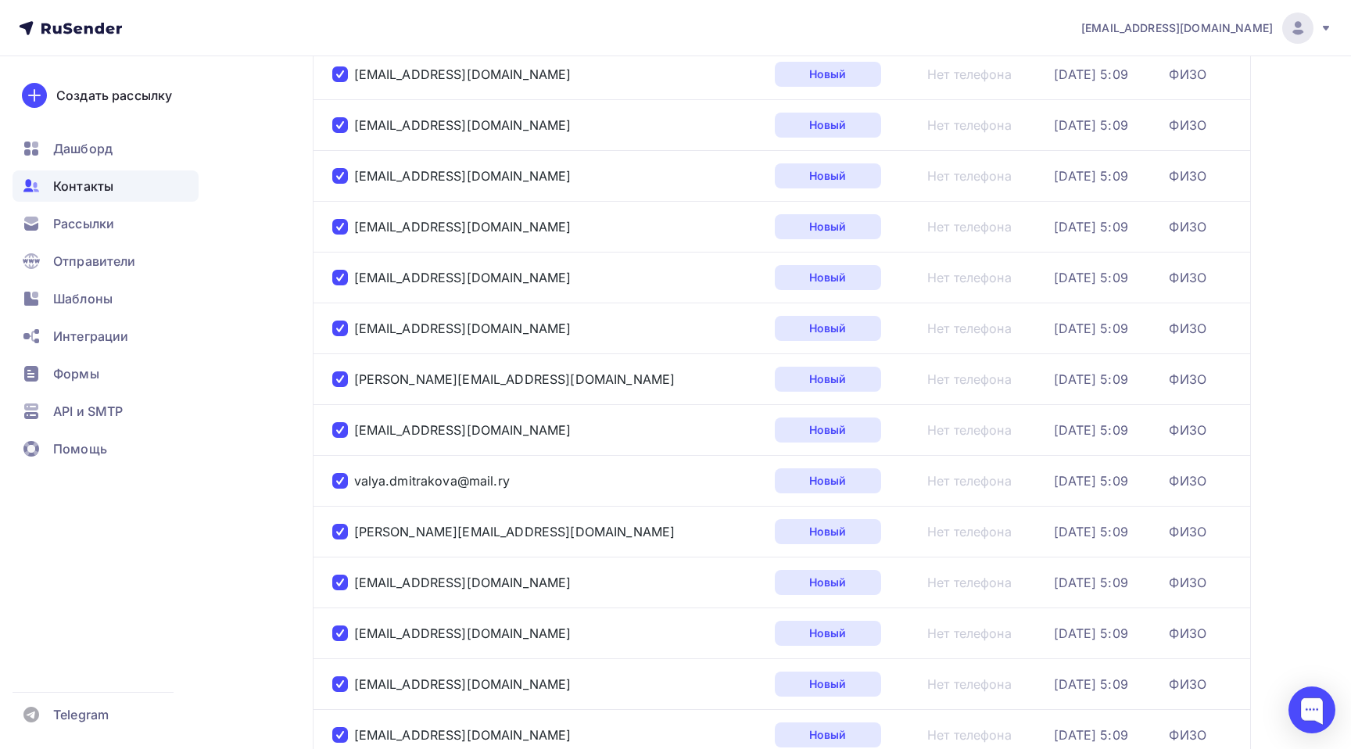
scroll to position [1409, 0]
